Goal: Check status: Check status

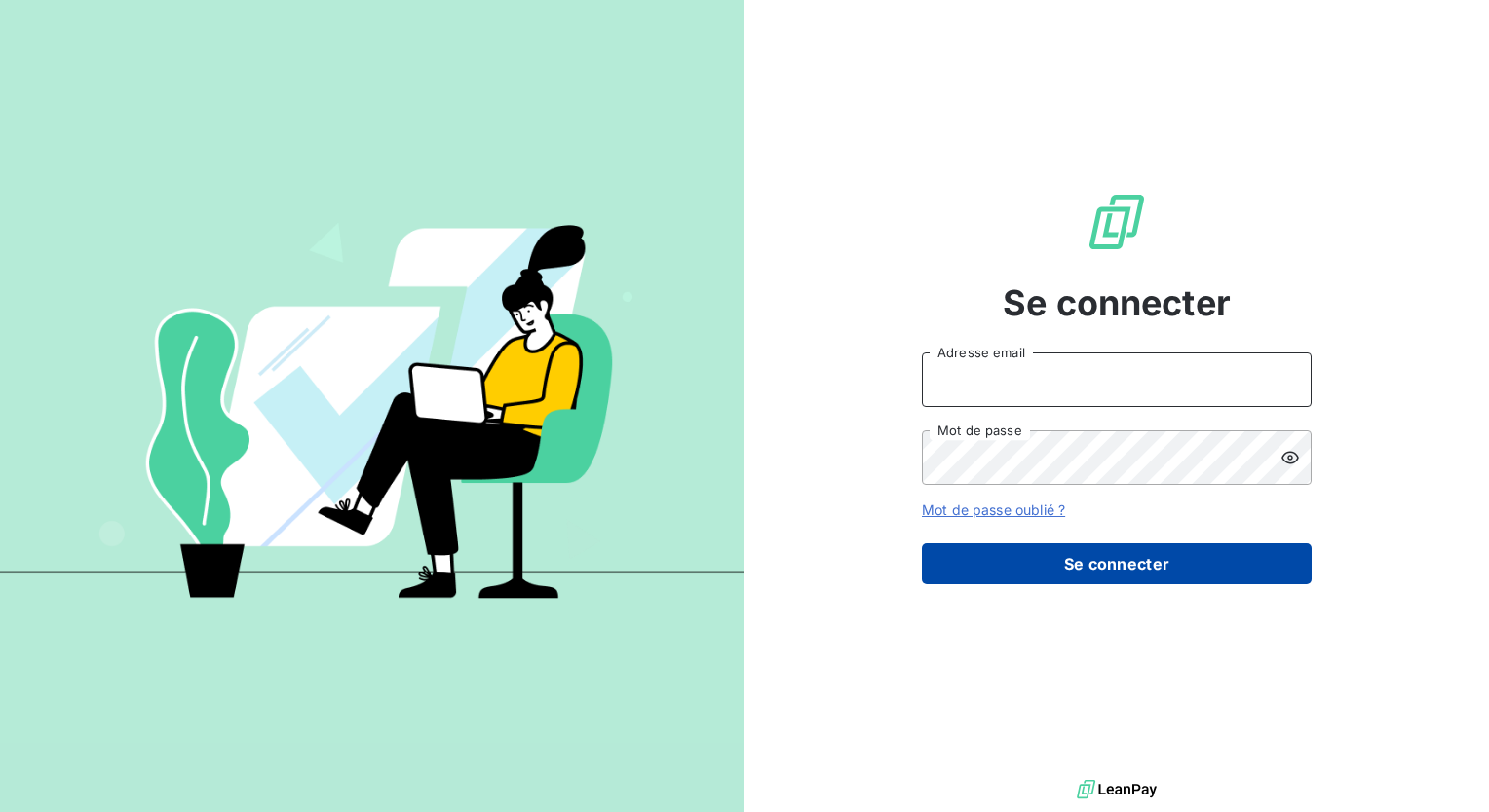
type input "[PERSON_NAME][EMAIL_ADDRESS][DOMAIN_NAME]"
click at [1135, 561] on button "Se connecter" at bounding box center [1117, 563] width 390 height 41
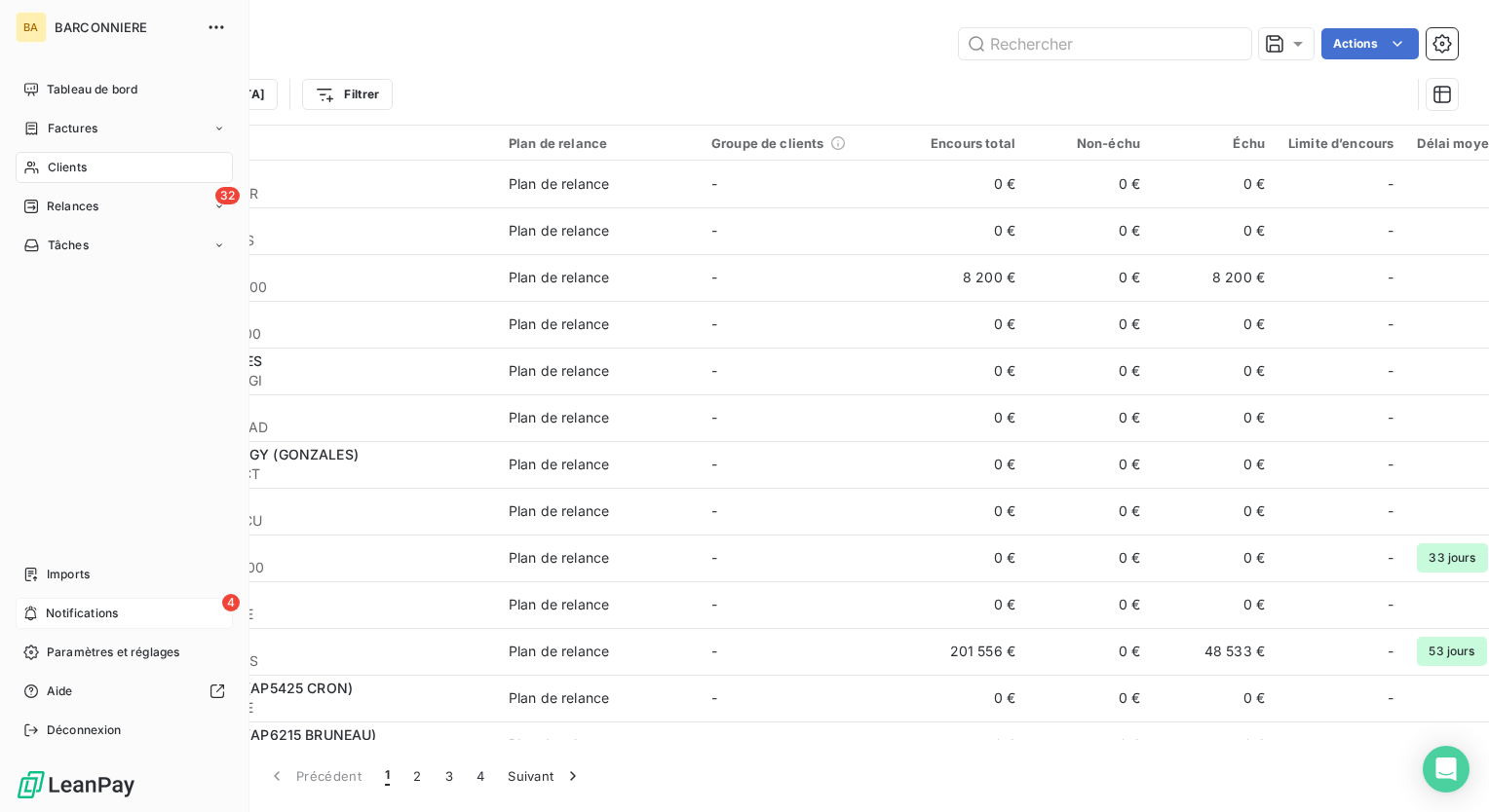
click at [111, 612] on span "Notifications" at bounding box center [82, 614] width 72 height 18
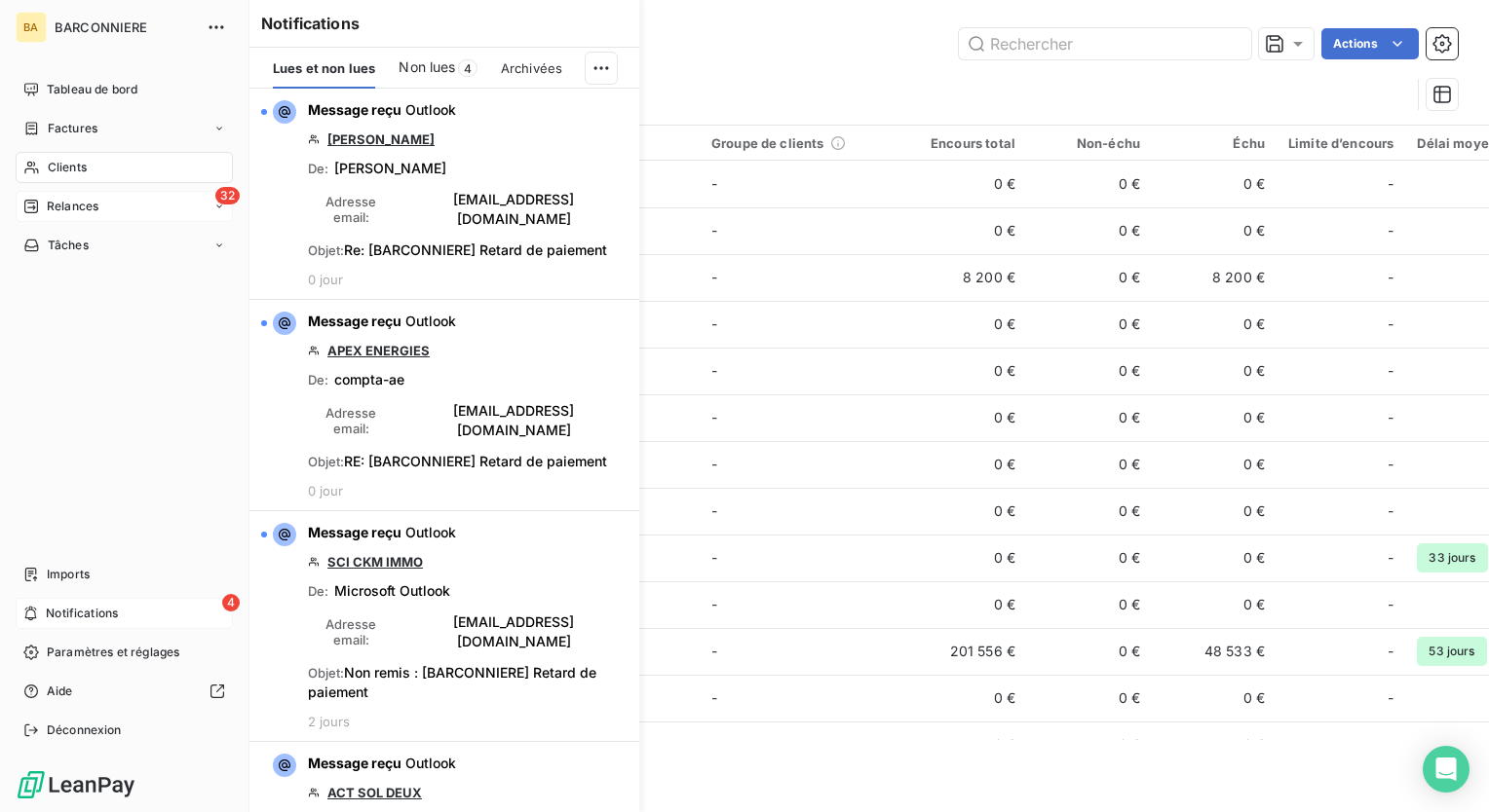
click at [83, 202] on span "Relances" at bounding box center [73, 207] width 52 height 18
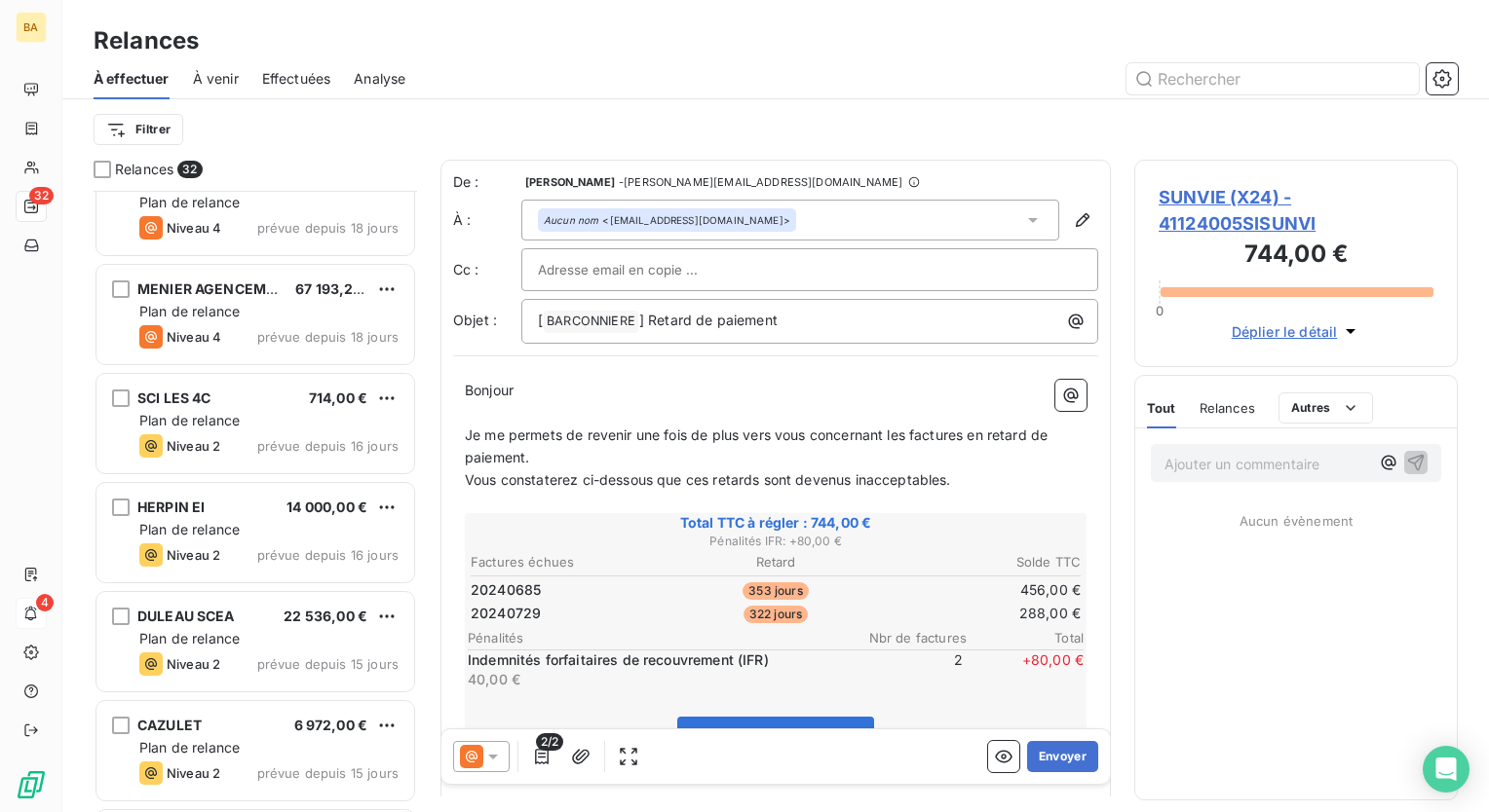
scroll to position [1461, 0]
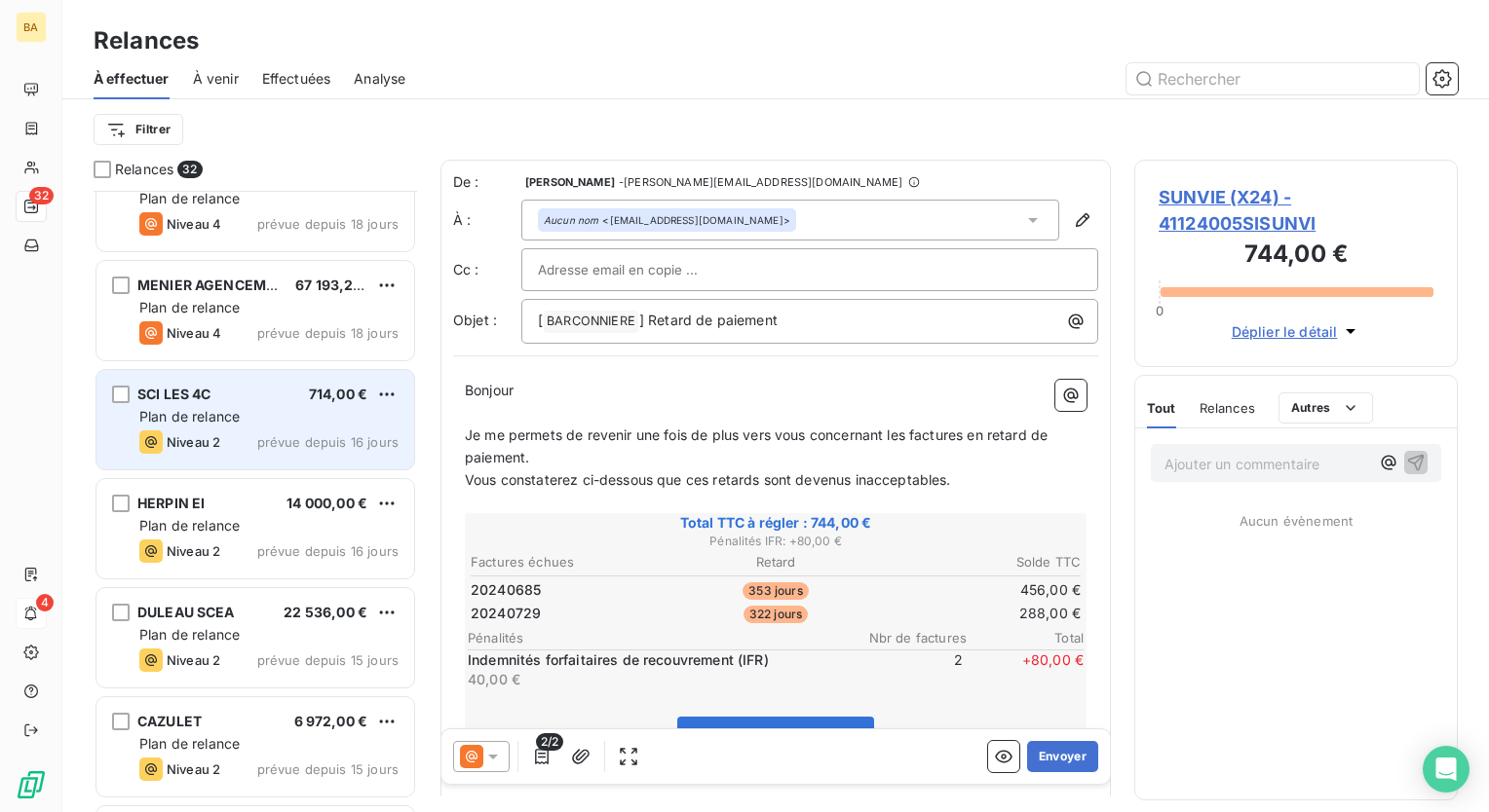
click at [210, 400] on span "SCI LES 4C" at bounding box center [174, 394] width 74 height 17
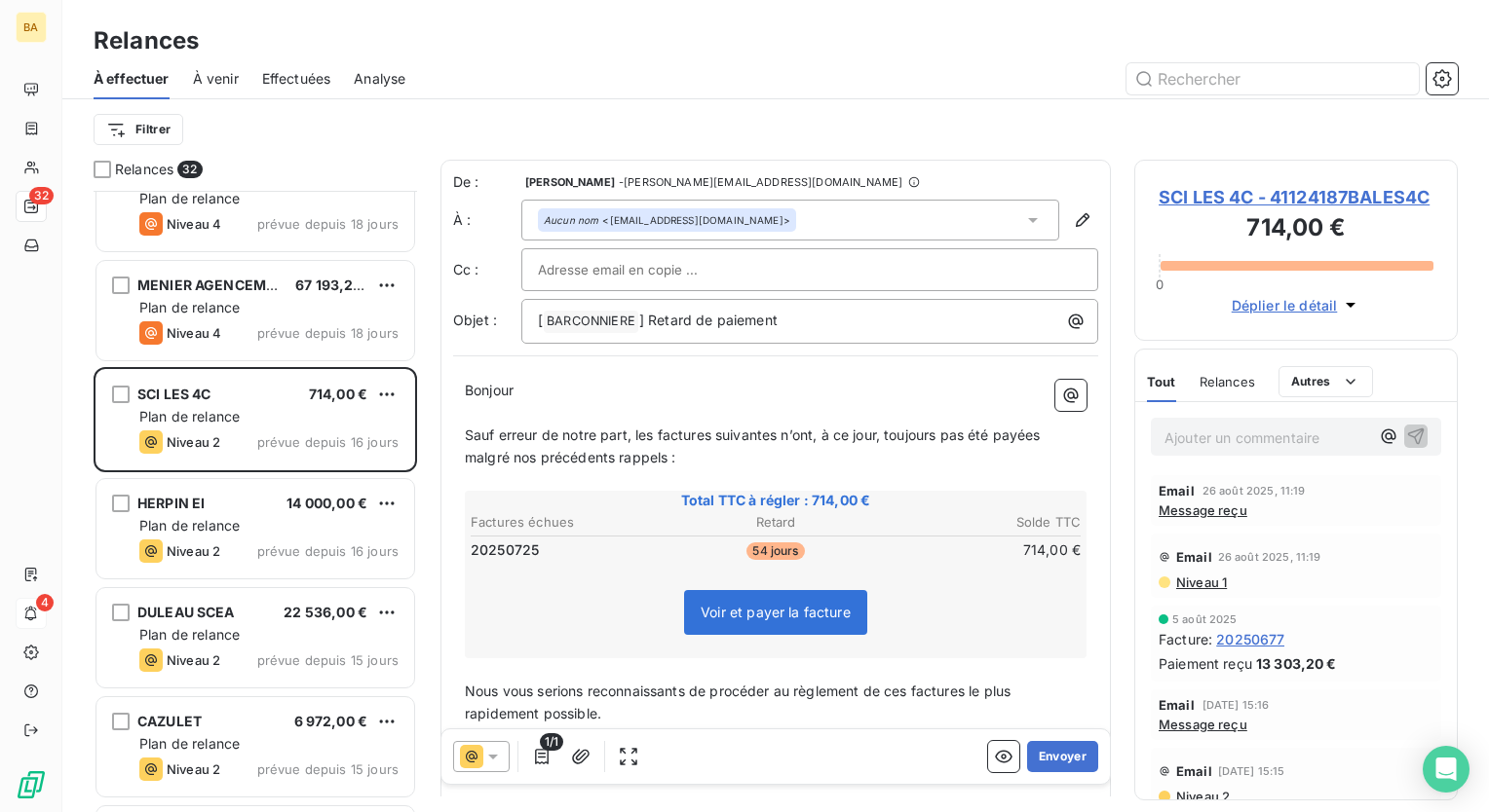
click at [1216, 501] on div "Email [DATE] 11:19 Message reçu" at bounding box center [1296, 501] width 275 height 35
click at [1216, 512] on span "Message reçu" at bounding box center [1202, 510] width 89 height 16
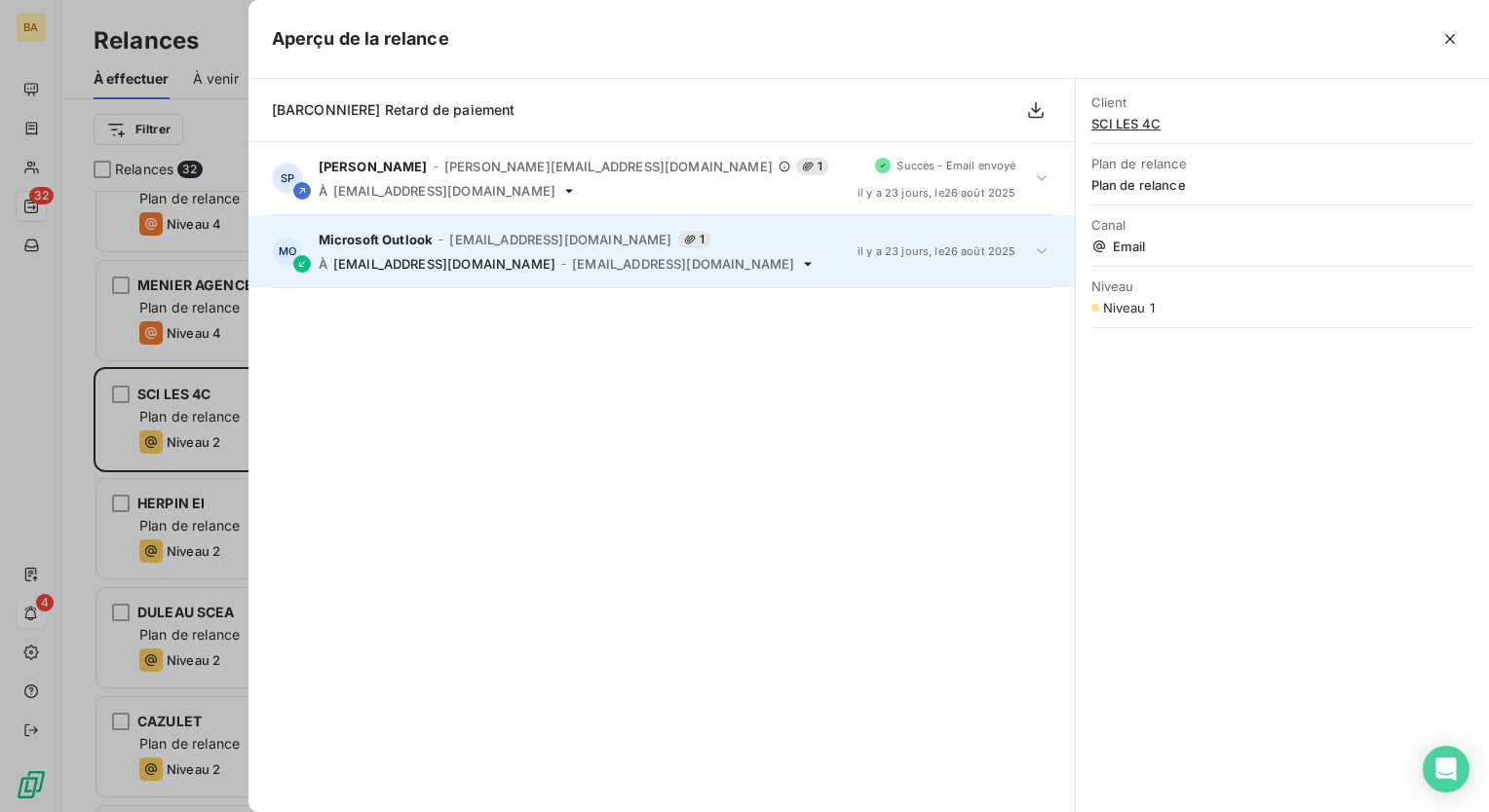
click at [519, 248] on div "Microsoft Outlook - [EMAIL_ADDRESS][DOMAIN_NAME] 1 À [EMAIL_ADDRESS][DOMAIN_NAM…" at bounding box center [580, 251] width 524 height 41
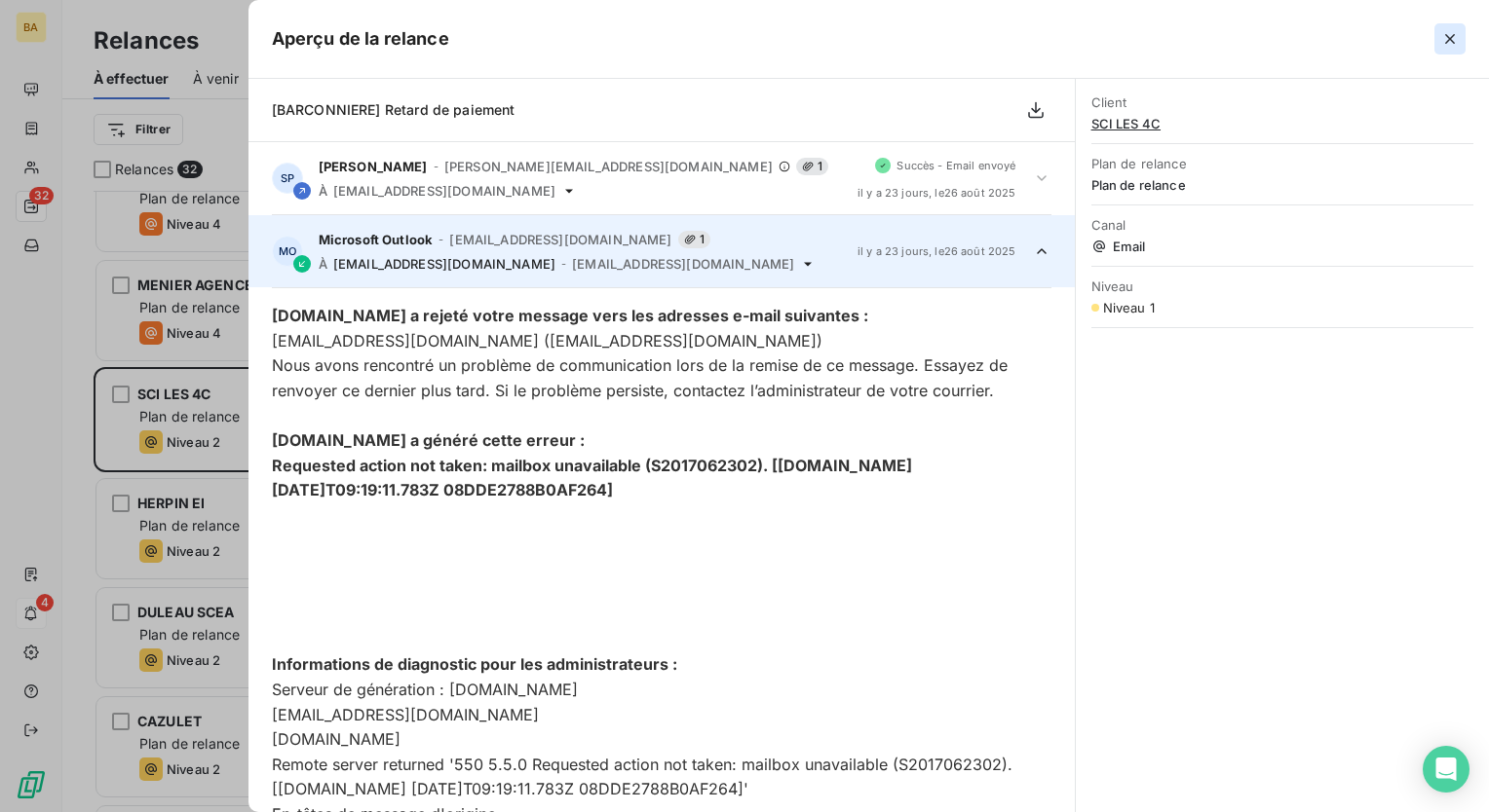
click at [1450, 37] on icon "button" at bounding box center [1450, 39] width 10 height 10
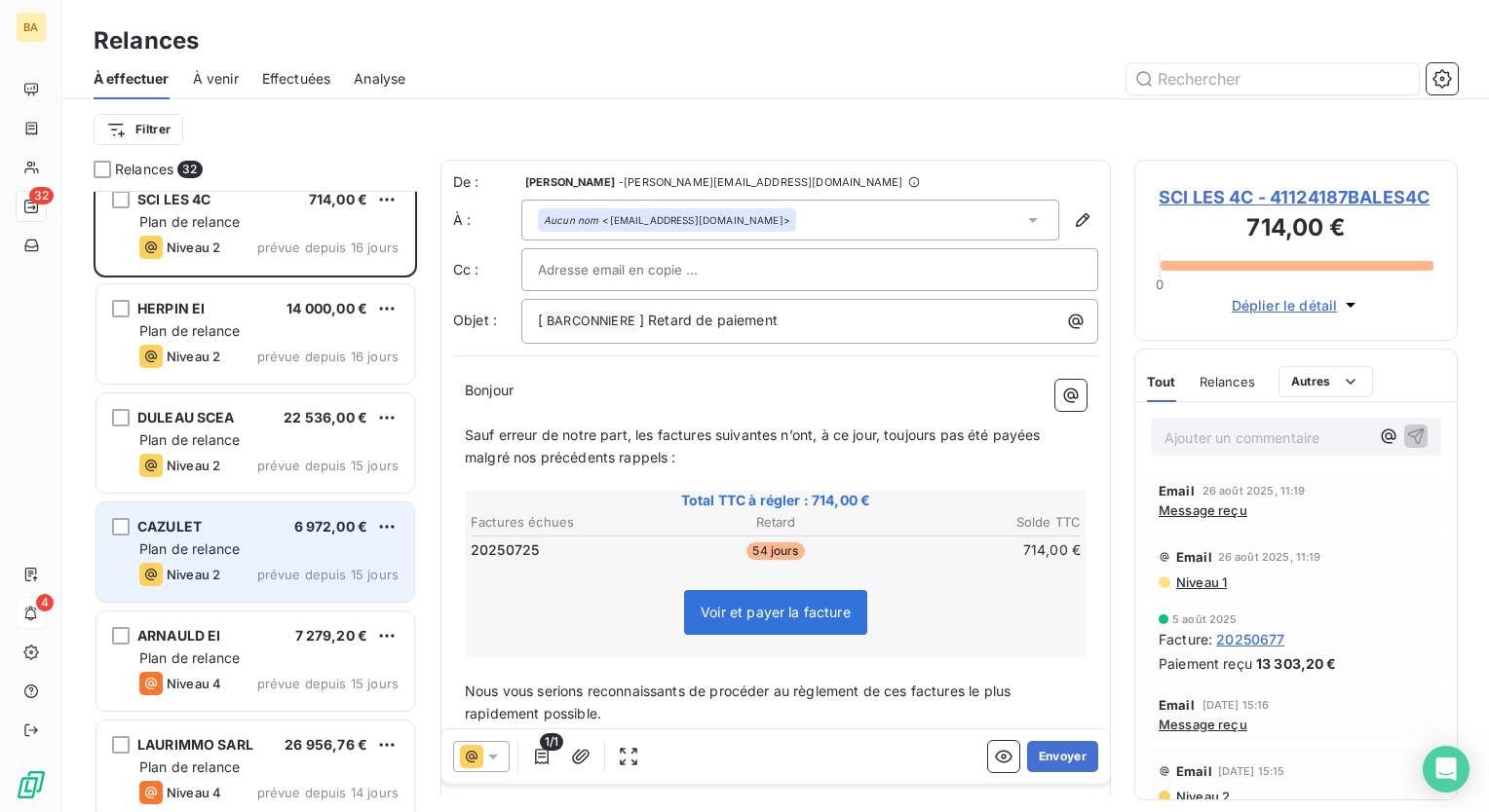
scroll to position [1851, 0]
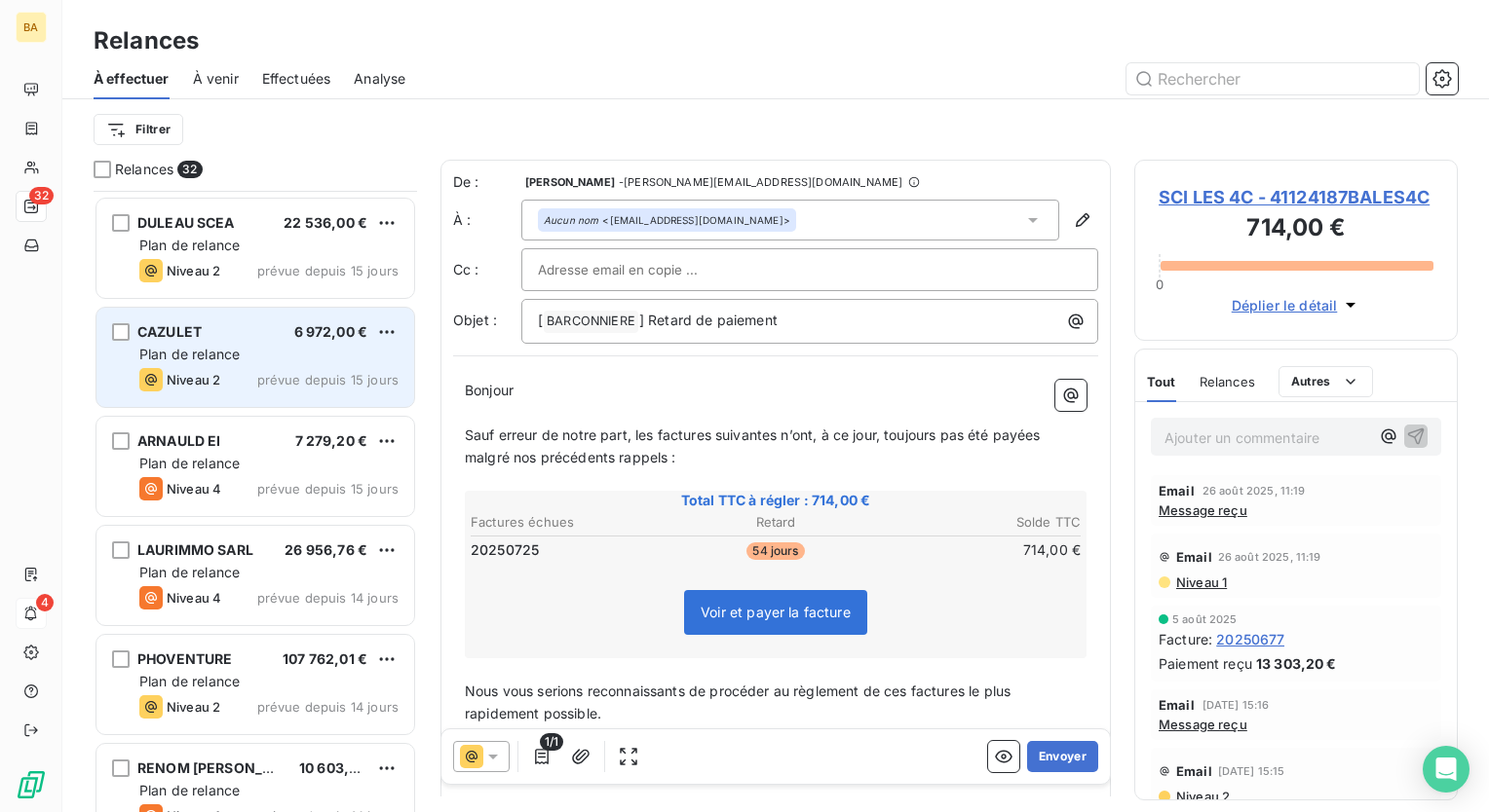
click at [204, 347] on span "Plan de relance" at bounding box center [189, 354] width 101 height 17
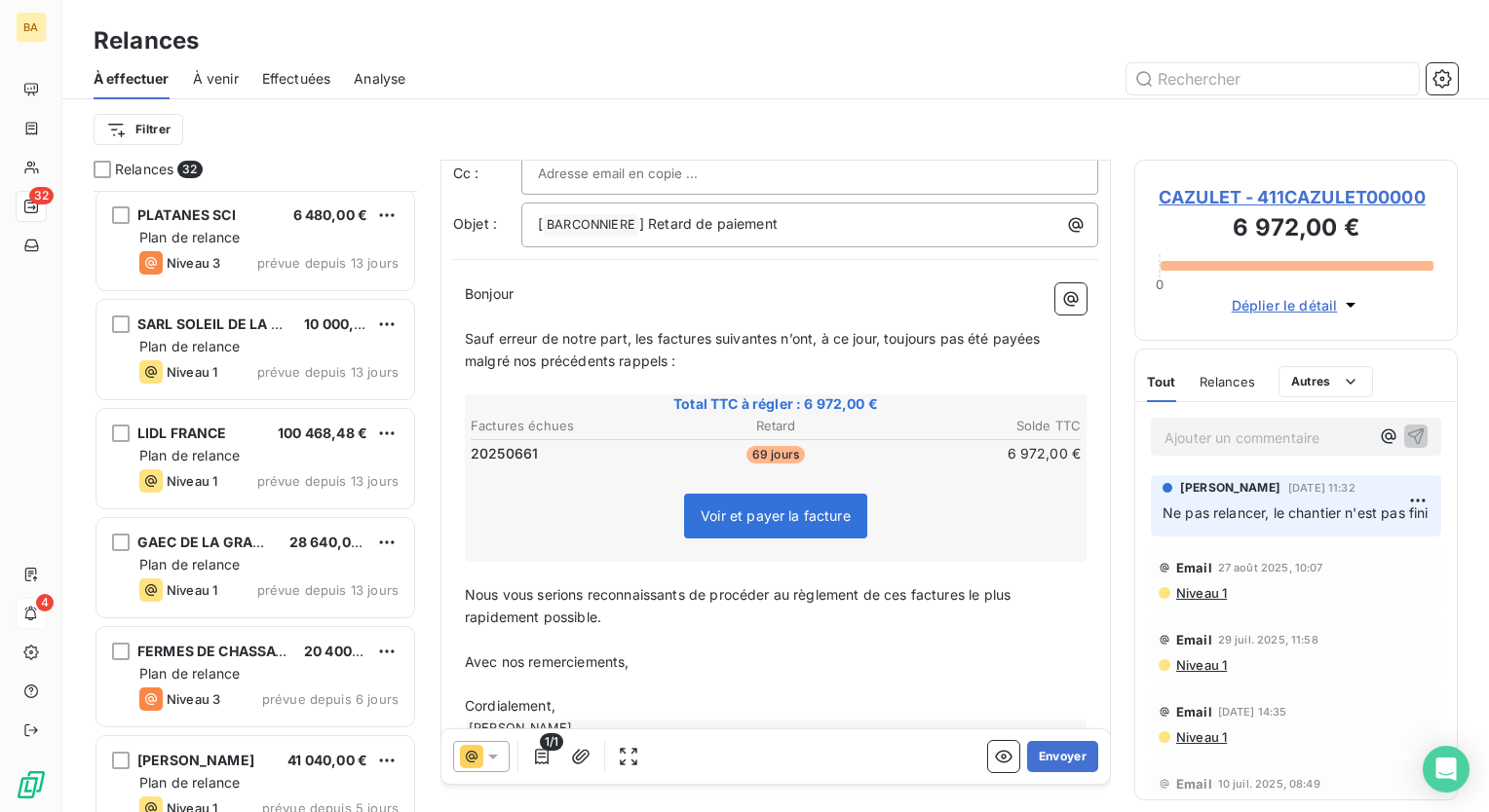
scroll to position [2630, 0]
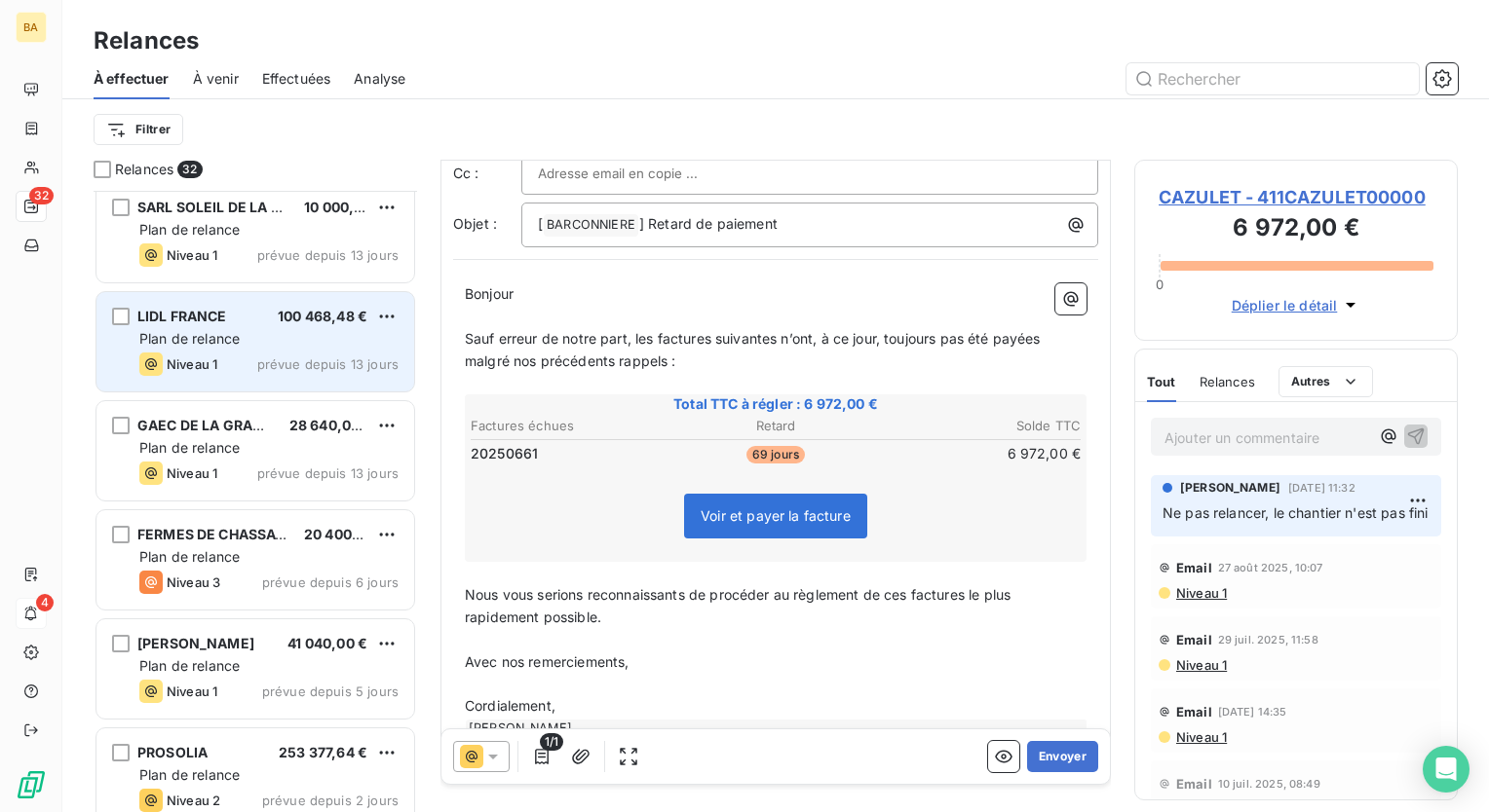
click at [221, 332] on span "Plan de relance" at bounding box center [189, 338] width 101 height 17
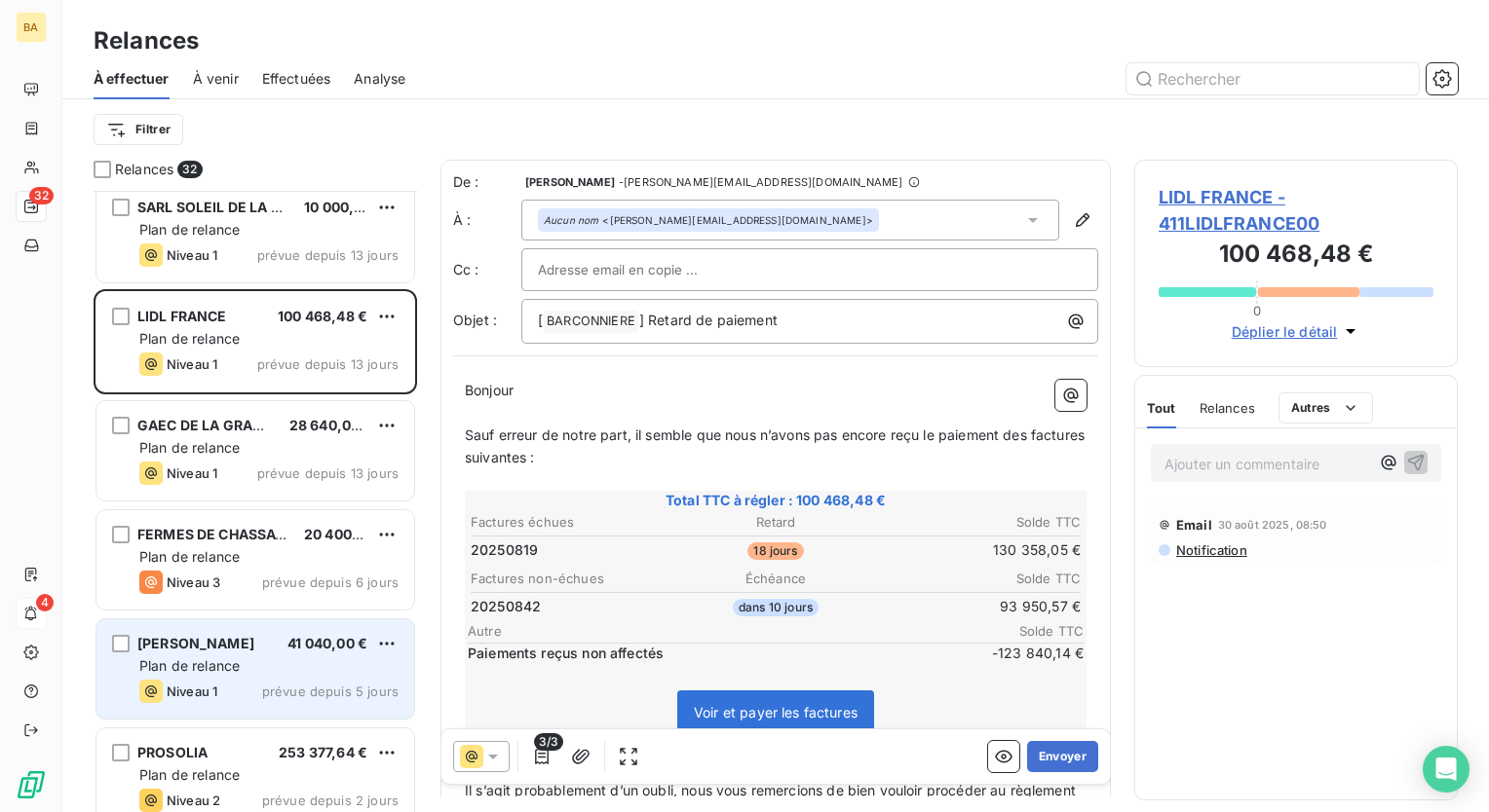
scroll to position [2870, 0]
